Goal: Task Accomplishment & Management: Manage account settings

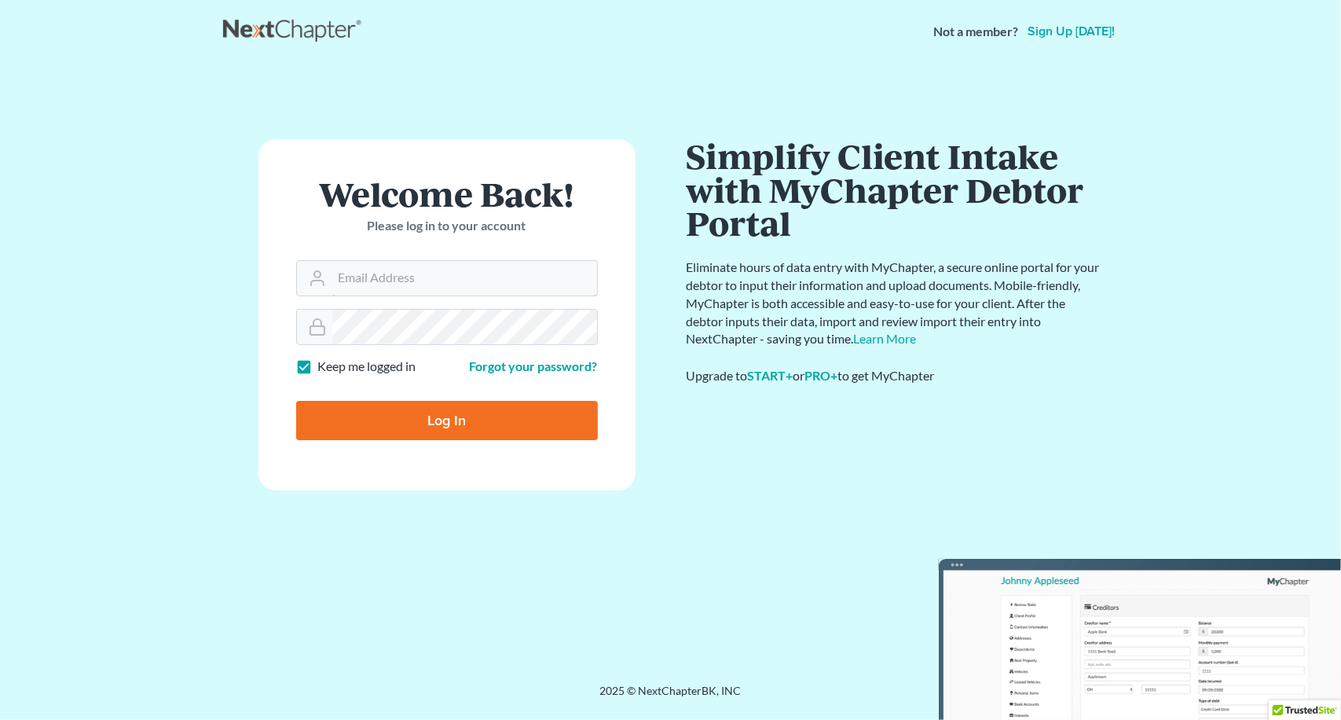
type input "[PERSON_NAME][EMAIL_ADDRESS][DOMAIN_NAME]"
type input "Thinking..."
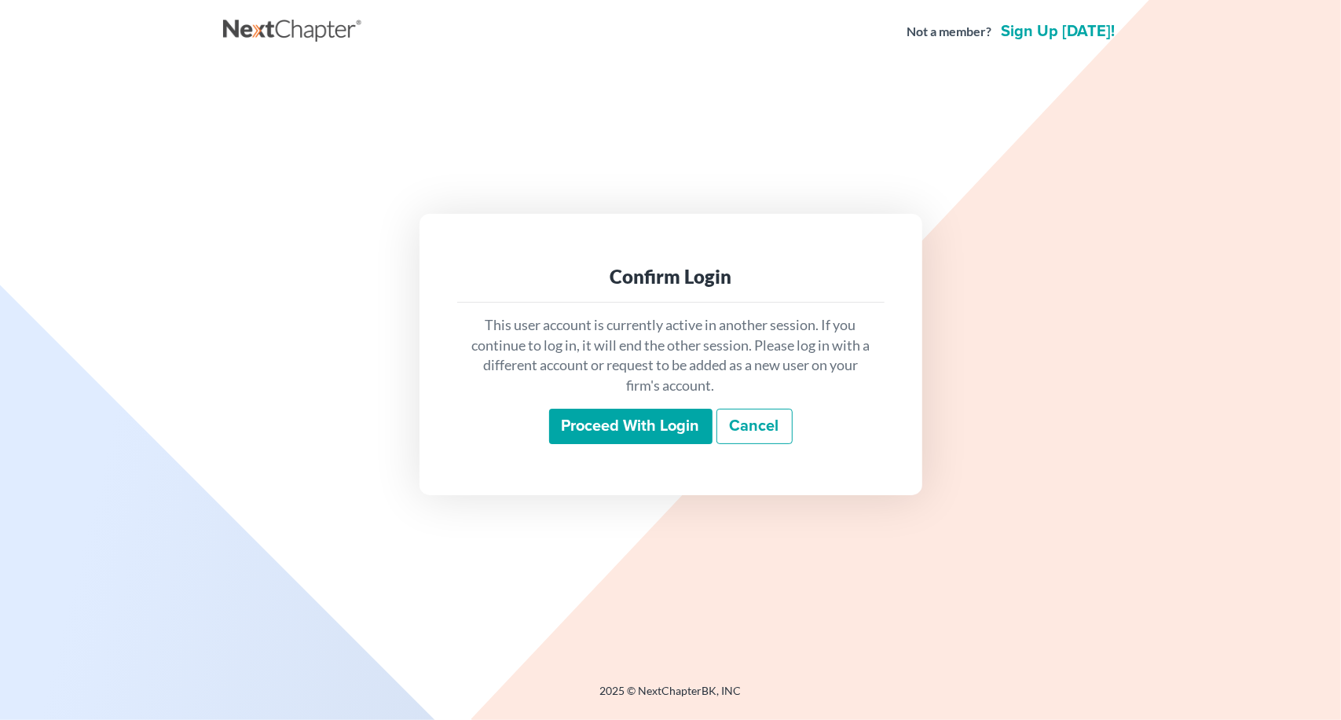
click at [598, 434] on input "Proceed with login" at bounding box center [630, 426] width 163 height 36
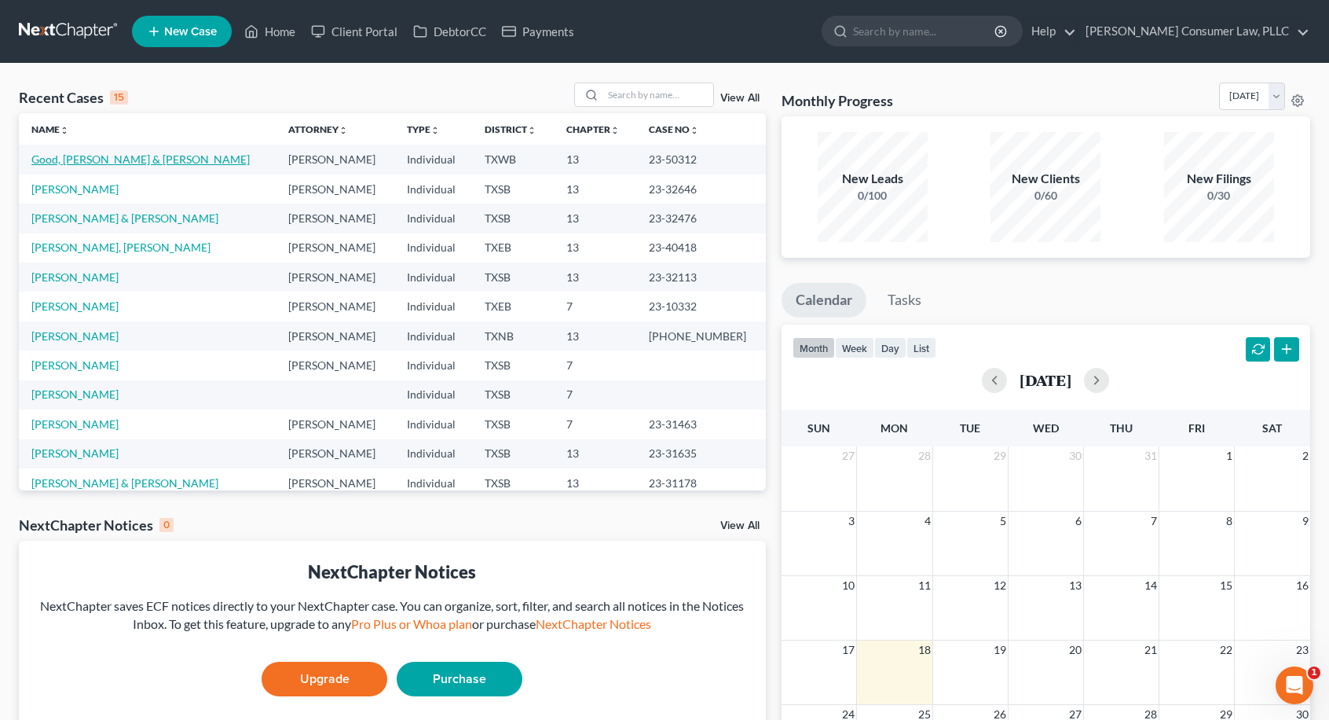
click at [108, 163] on link "Good, [PERSON_NAME] & [PERSON_NAME]" at bounding box center [140, 158] width 218 height 13
select select "4"
